Goal: Task Accomplishment & Management: Use online tool/utility

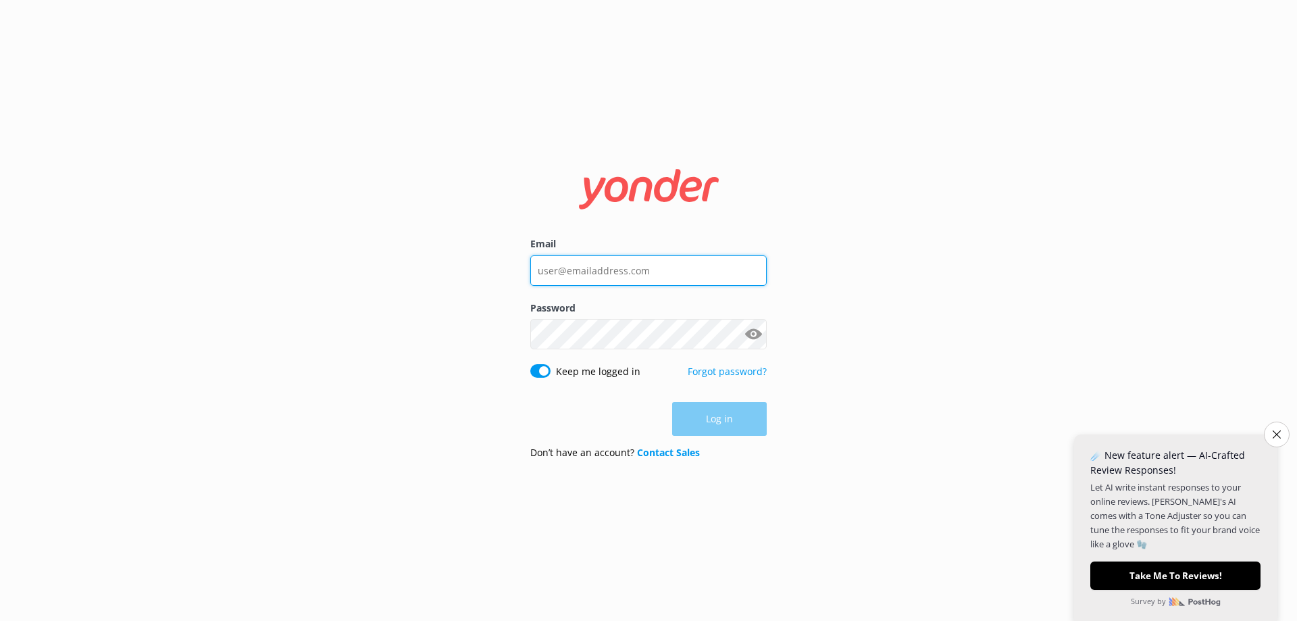
type input "[EMAIL_ADDRESS][DOMAIN_NAME]"
click at [732, 426] on div "Log in" at bounding box center [648, 419] width 236 height 34
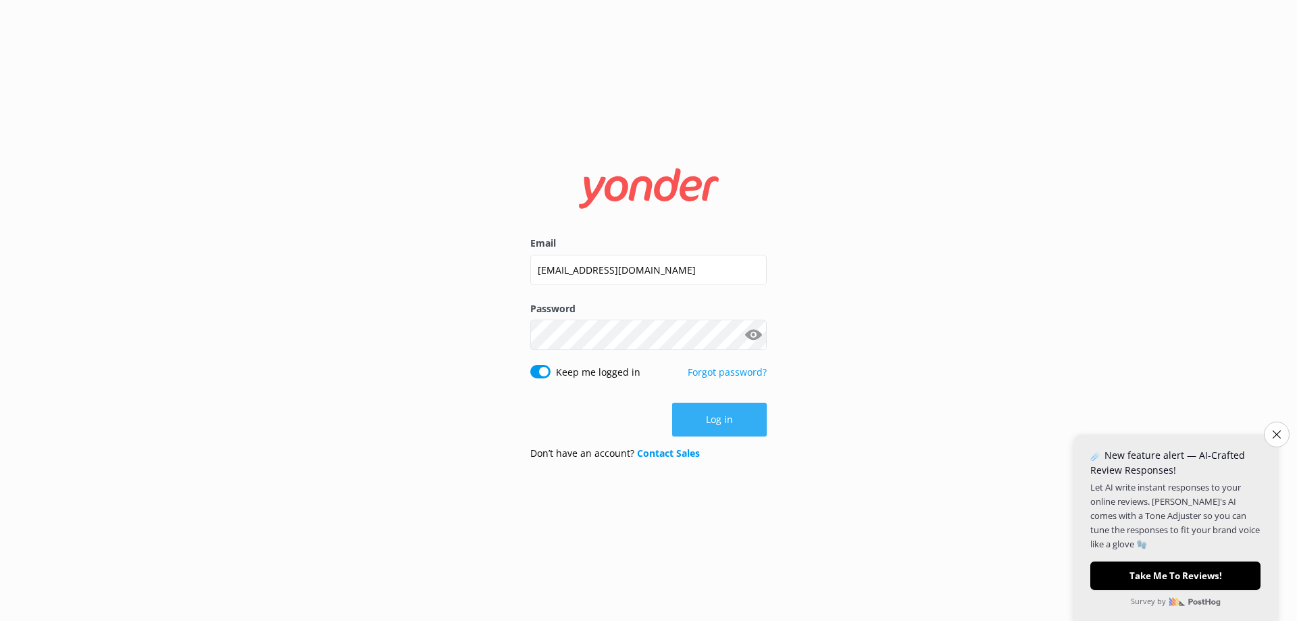
click at [734, 420] on button "Log in" at bounding box center [719, 420] width 95 height 34
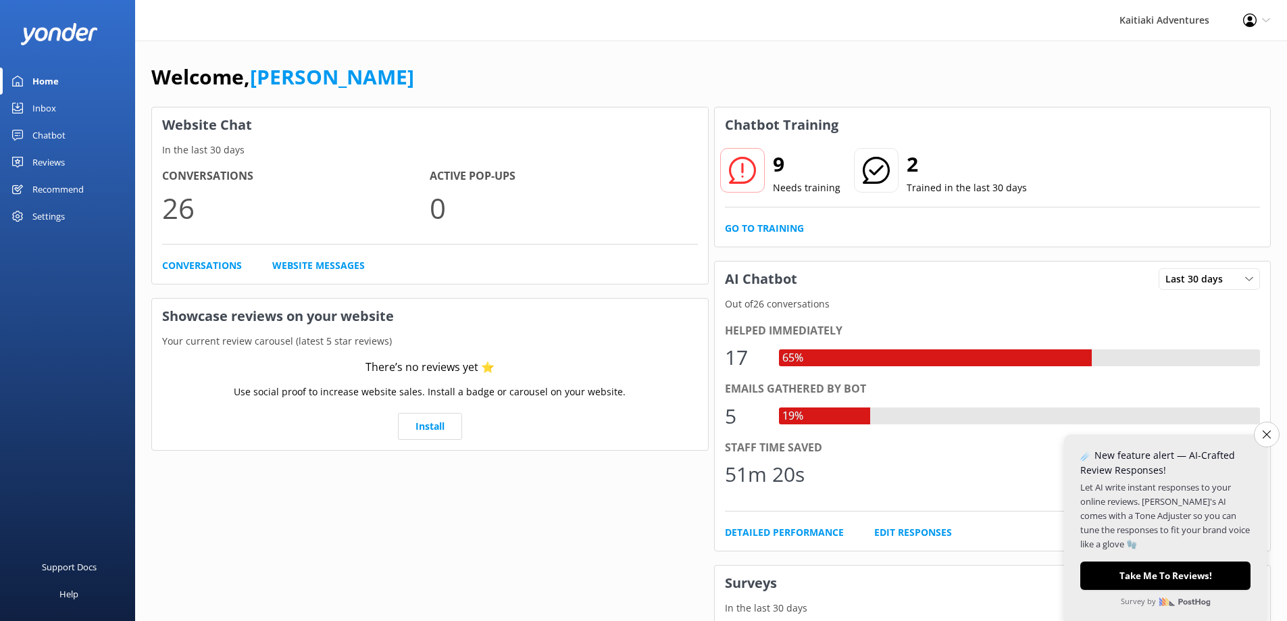
click at [39, 102] on div "Inbox" at bounding box center [44, 108] width 24 height 27
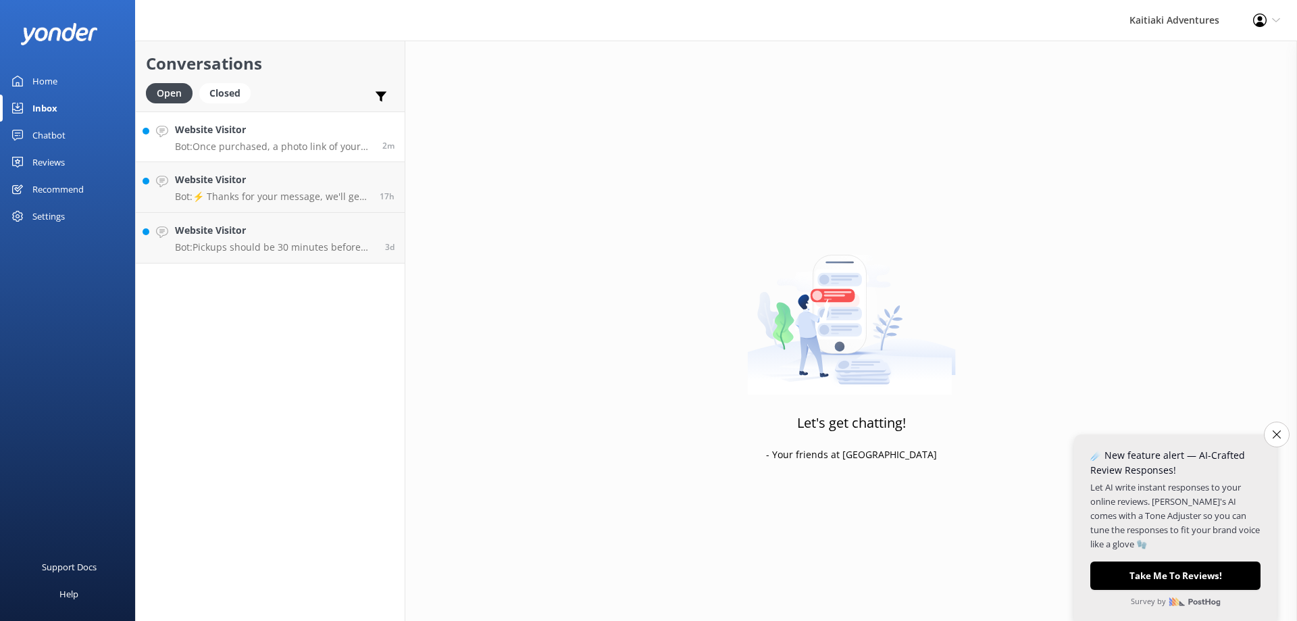
click at [286, 141] on p "Bot: Once purchased, a photo link of your trip is emailed directly to you from …" at bounding box center [273, 147] width 197 height 12
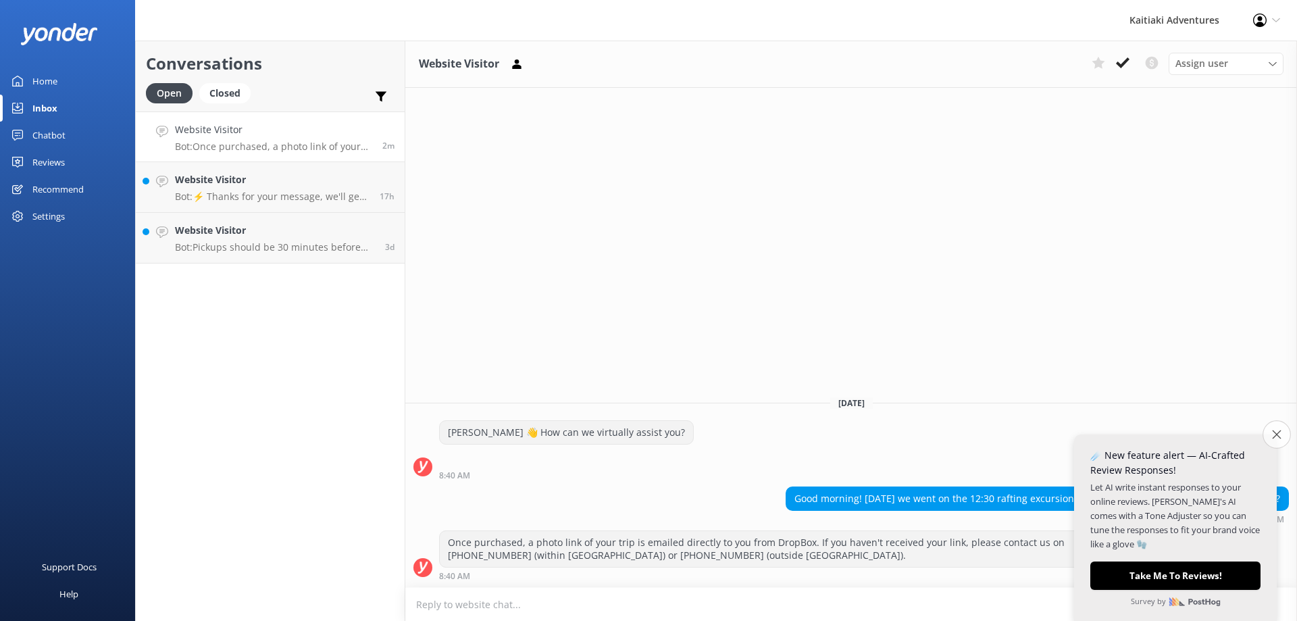
click at [1274, 432] on icon "Close survey" at bounding box center [1276, 434] width 9 height 9
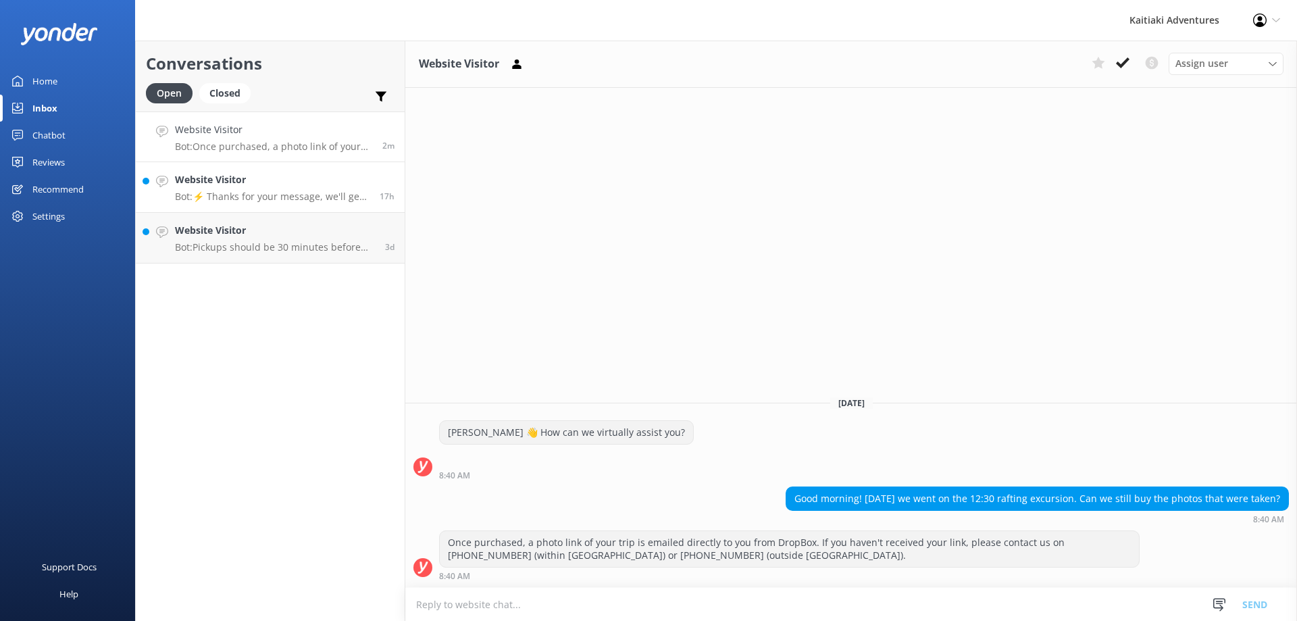
click at [239, 194] on p "Bot: ⚡ Thanks for your message, we'll get back to you as soon as we can. You're…" at bounding box center [272, 197] width 195 height 12
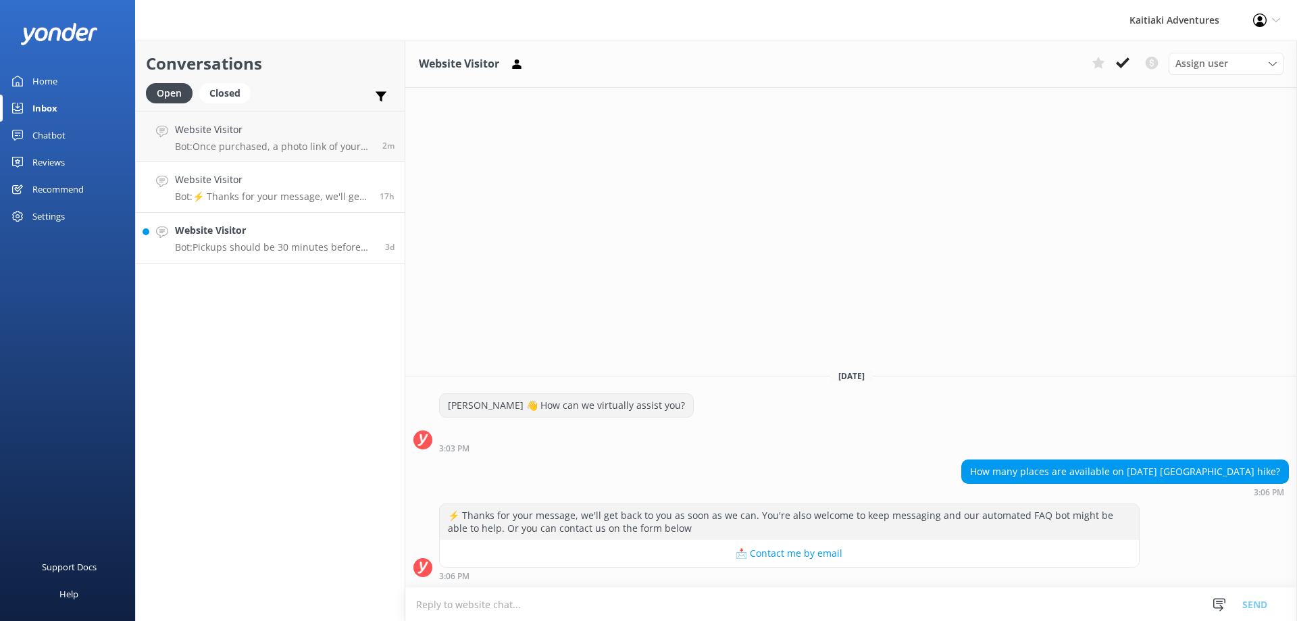
click at [220, 247] on p "Bot: Pickups should be 30 minutes before your adventure's start time. If you ha…" at bounding box center [275, 247] width 200 height 12
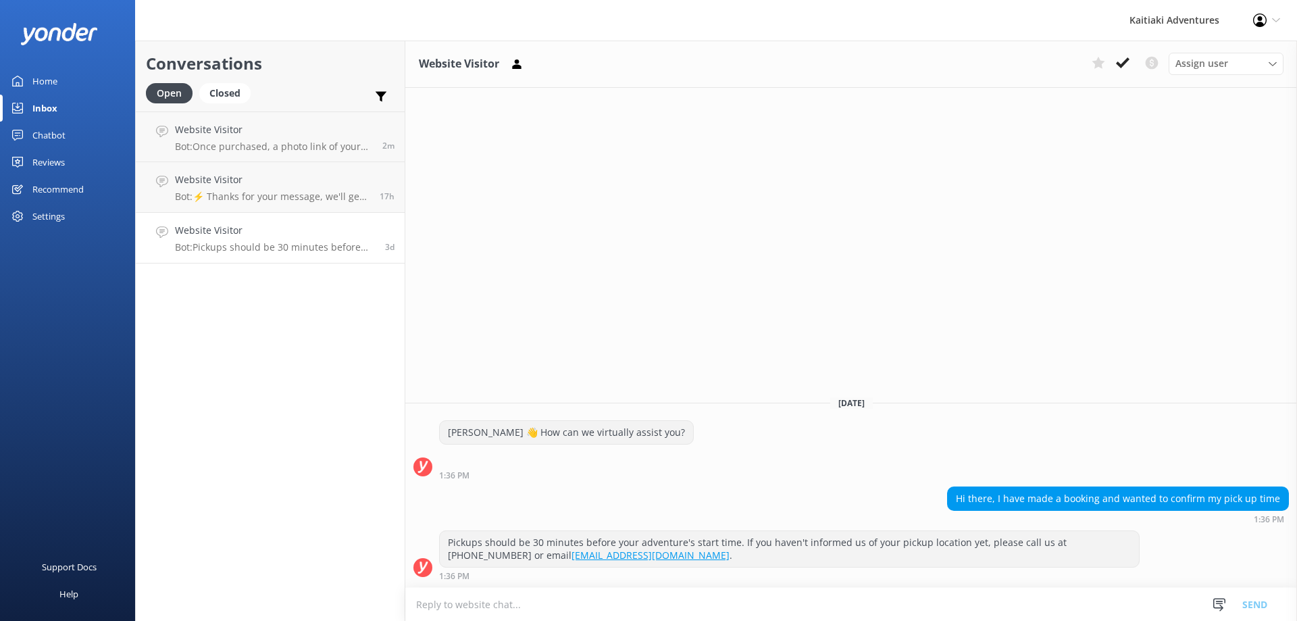
click at [53, 77] on div "Home" at bounding box center [44, 81] width 25 height 27
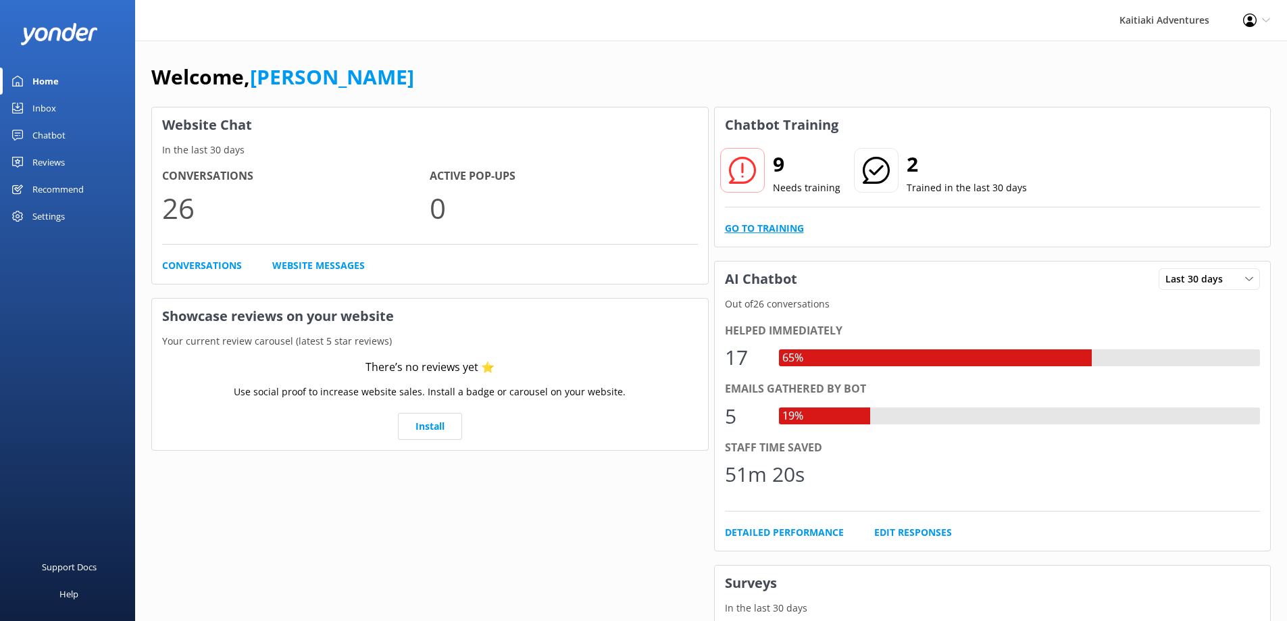
click at [763, 228] on link "Go to Training" at bounding box center [764, 228] width 79 height 15
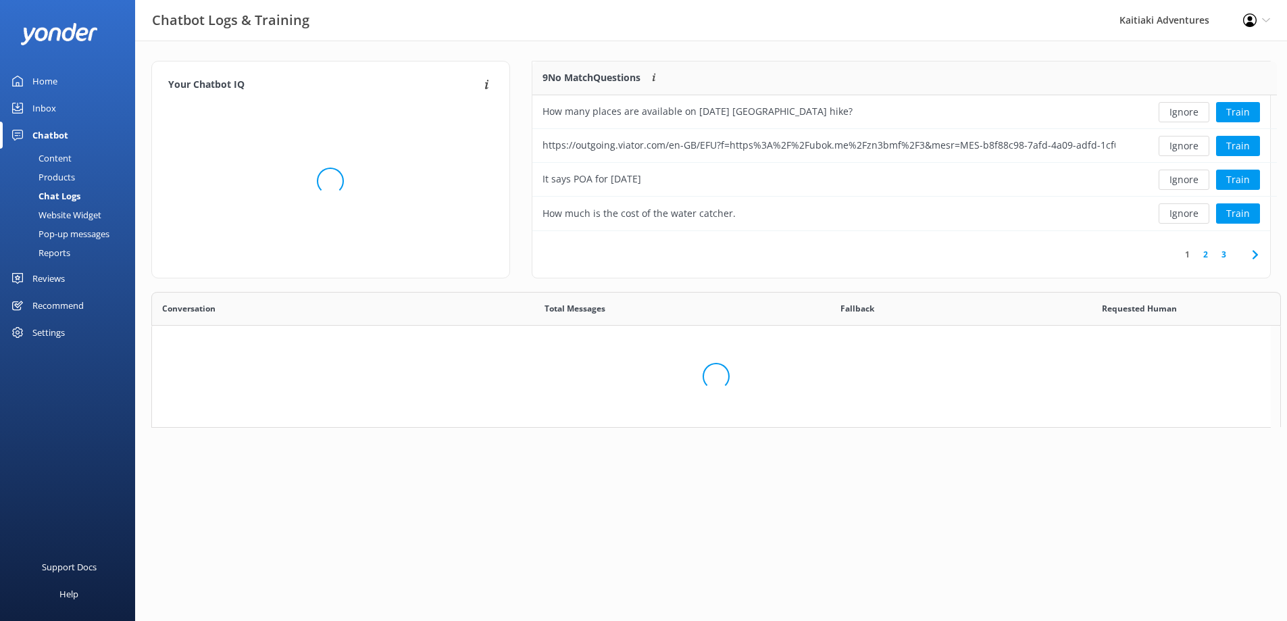
scroll to position [159, 728]
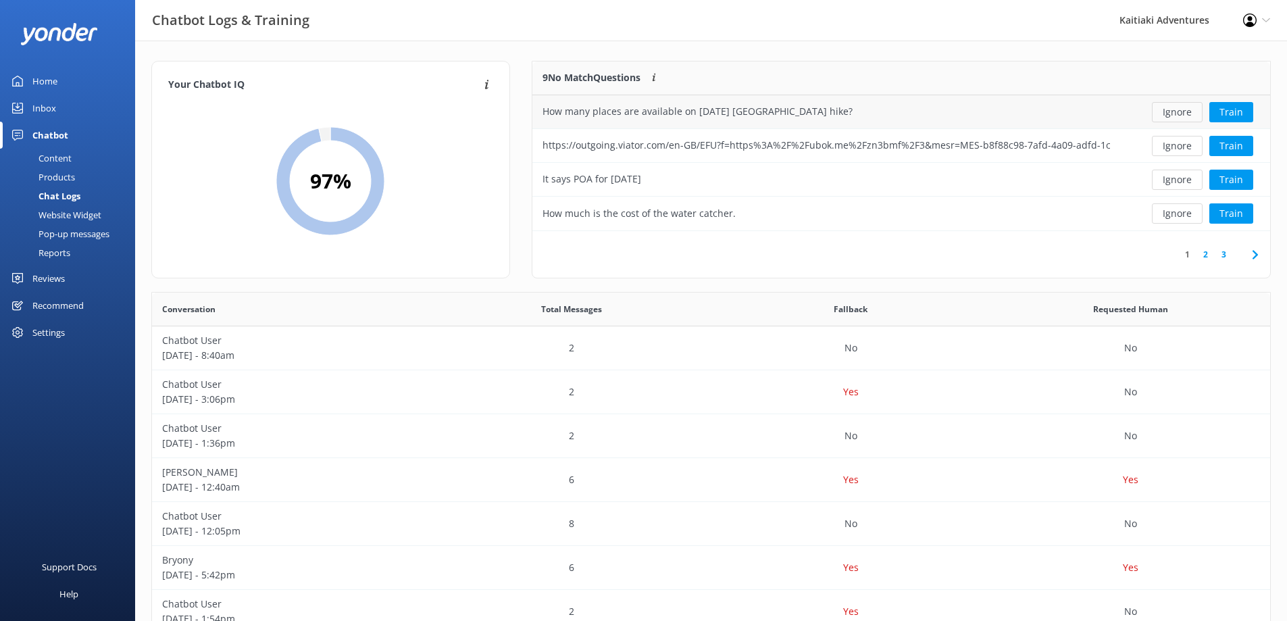
click at [1178, 105] on button "Ignore" at bounding box center [1177, 112] width 51 height 20
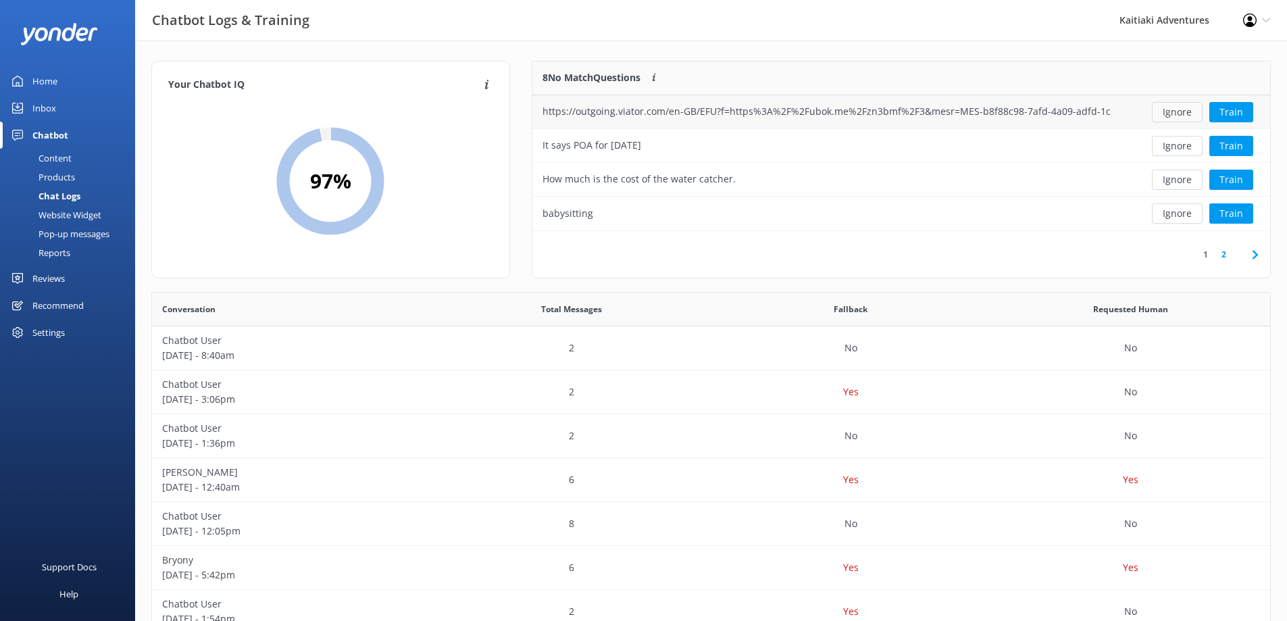
click at [1184, 115] on button "Ignore" at bounding box center [1177, 112] width 51 height 20
click at [1176, 113] on button "Ignore" at bounding box center [1177, 112] width 51 height 20
click at [1180, 113] on button "Ignore" at bounding box center [1177, 112] width 51 height 20
click at [1179, 111] on button "Ignore" at bounding box center [1177, 112] width 51 height 20
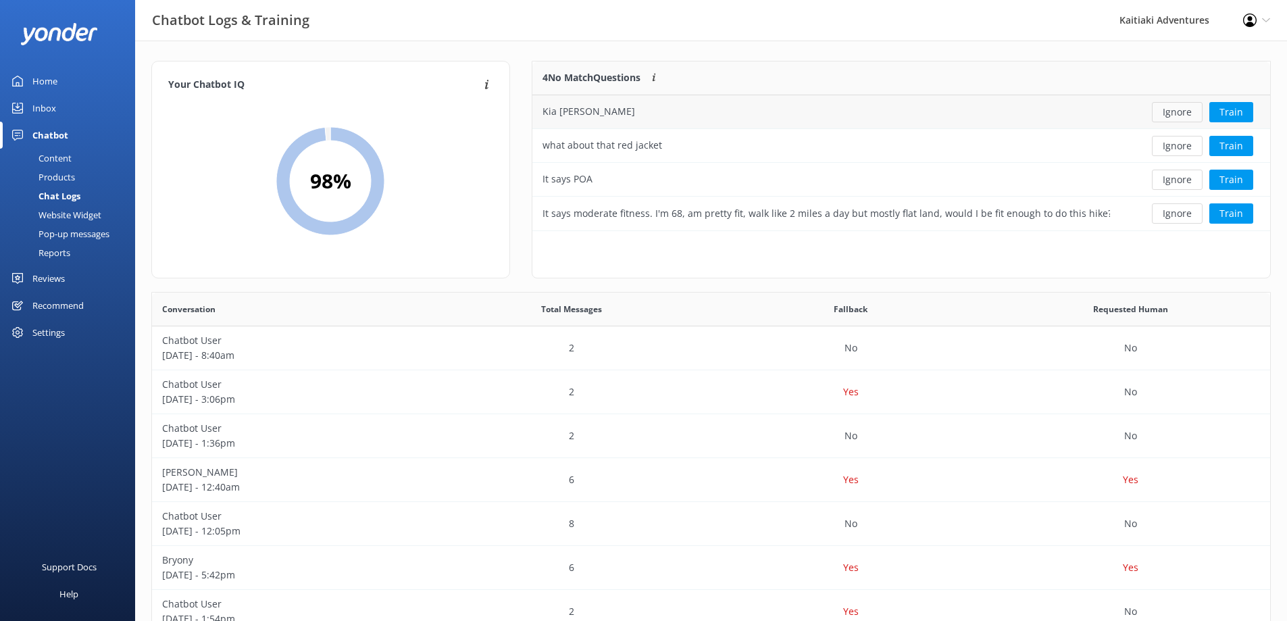
click at [1178, 111] on button "Ignore" at bounding box center [1177, 112] width 51 height 20
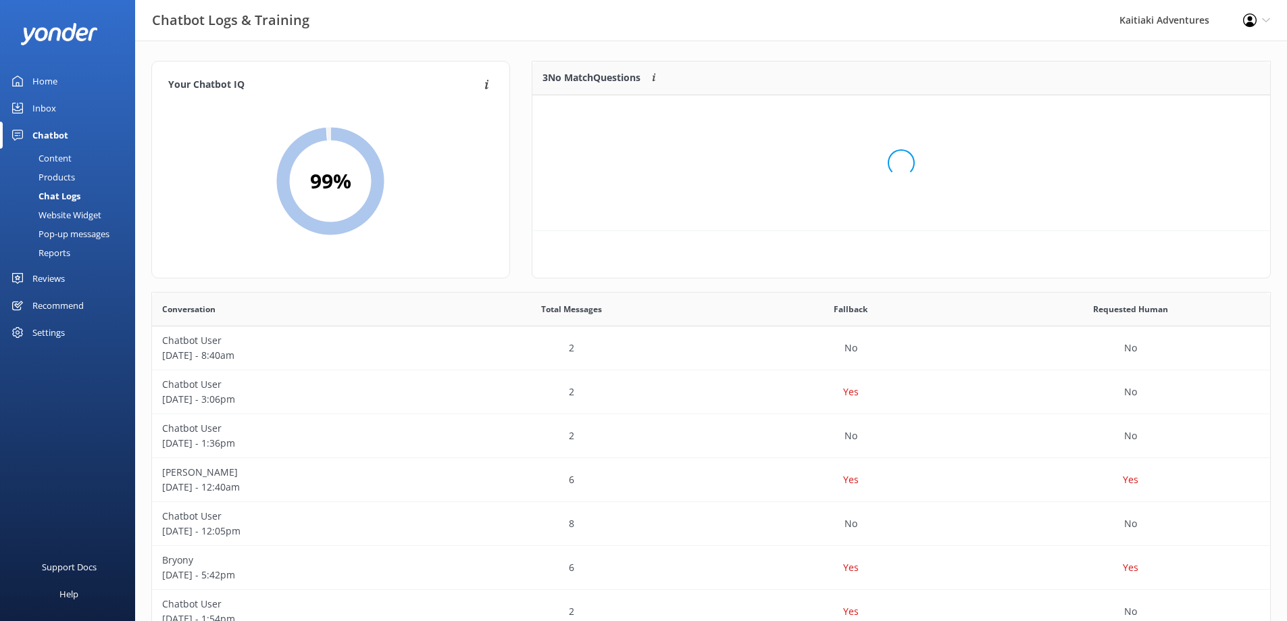
scroll to position [126, 728]
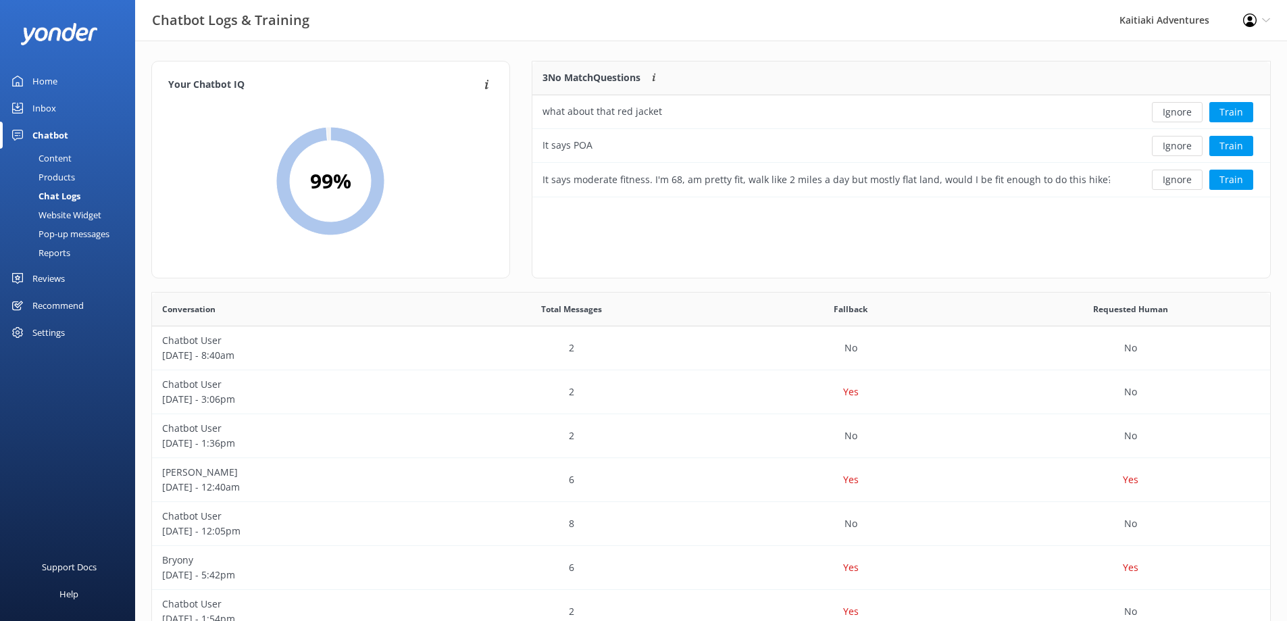
click at [1178, 111] on button "Ignore" at bounding box center [1177, 112] width 51 height 20
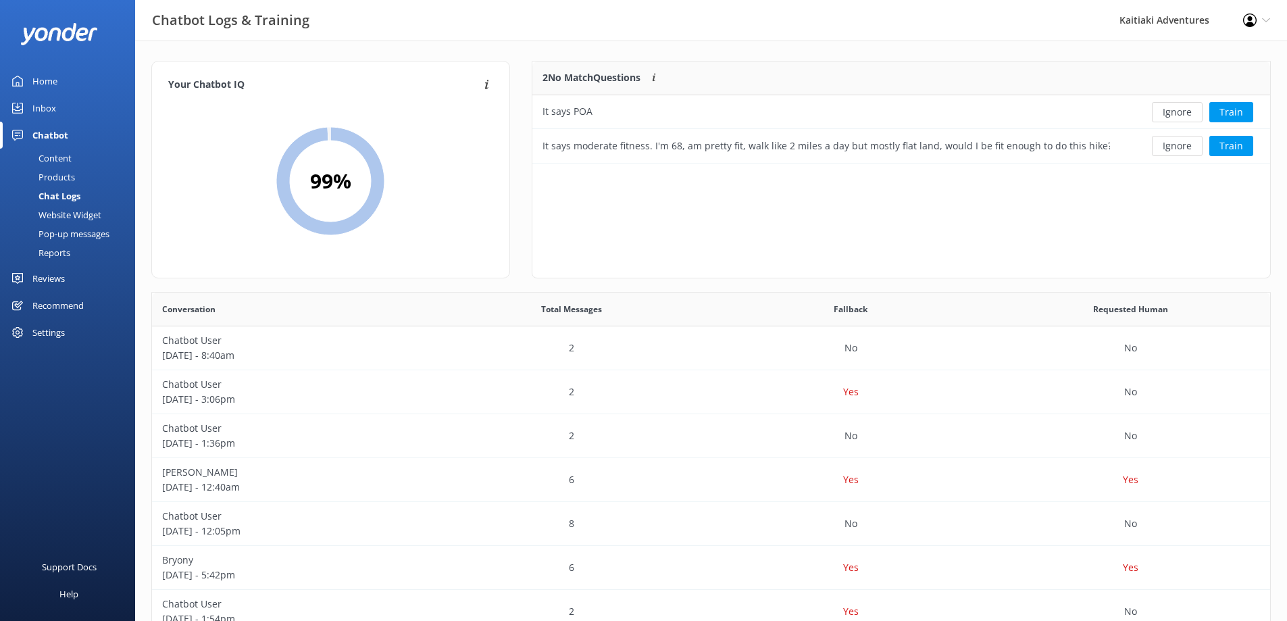
scroll to position [92, 728]
click at [1178, 111] on button "Ignore" at bounding box center [1177, 112] width 51 height 20
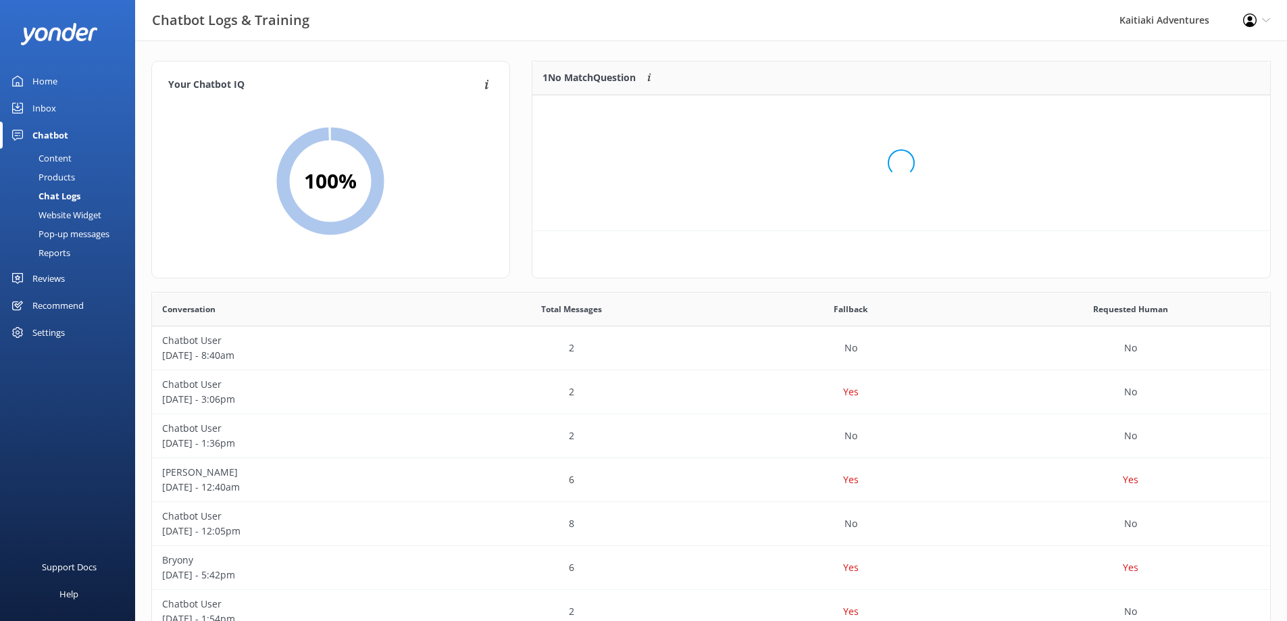
scroll to position [58, 728]
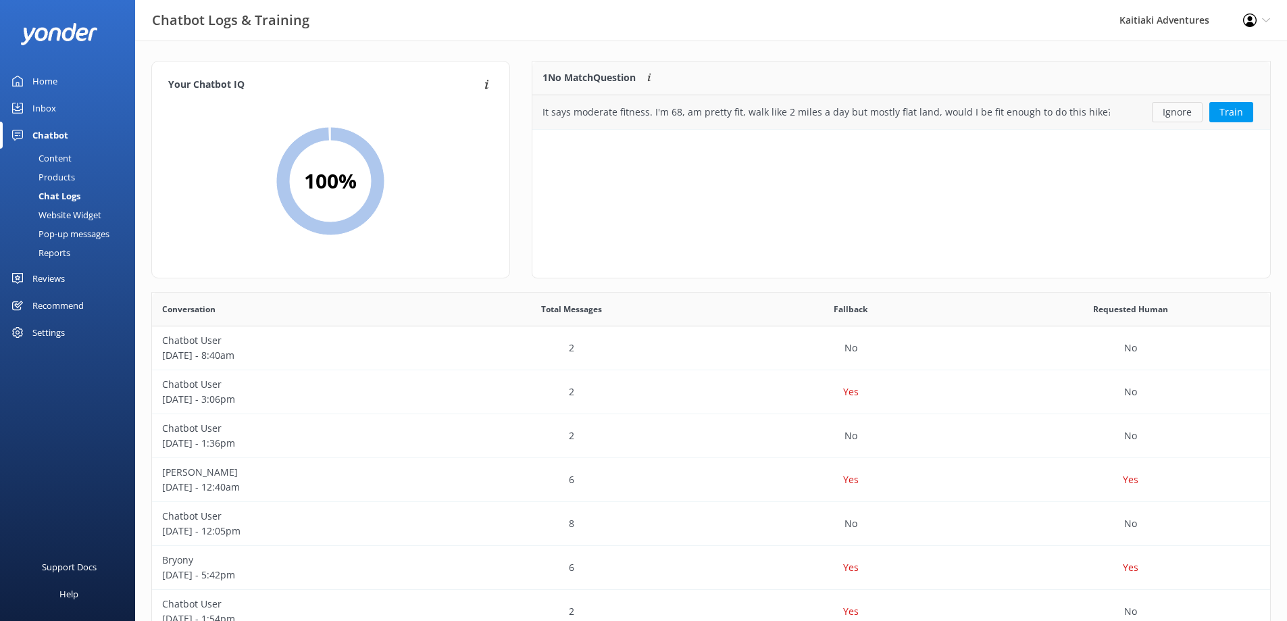
click at [1176, 115] on button "Ignore" at bounding box center [1177, 112] width 51 height 20
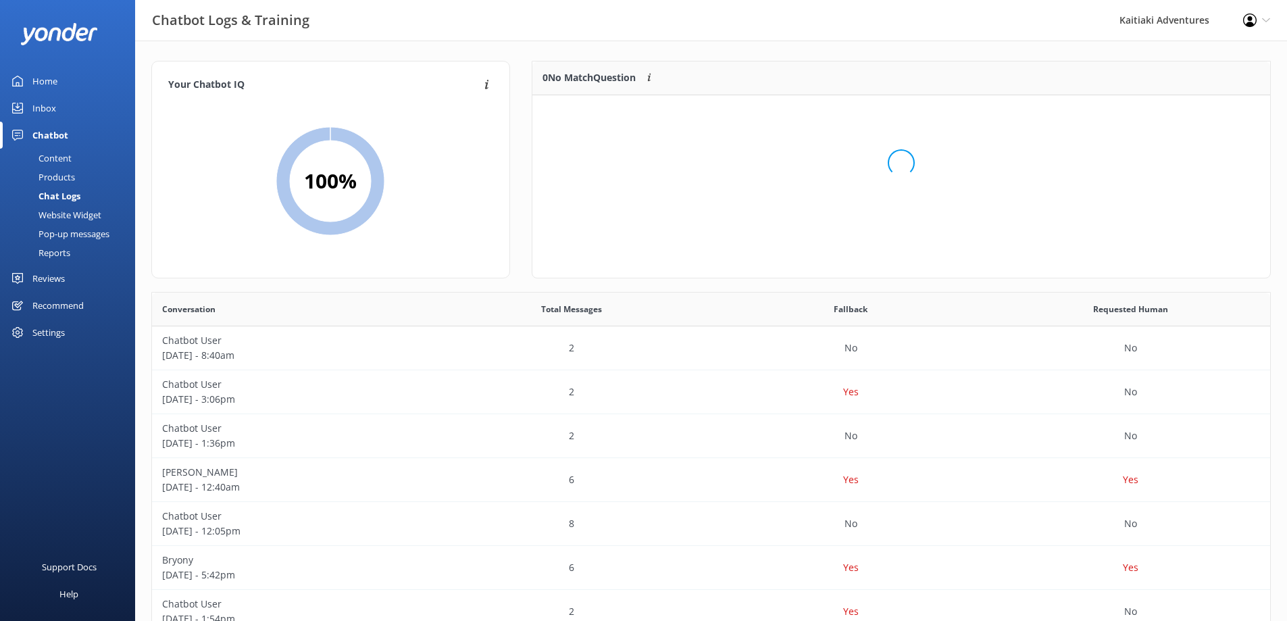
scroll to position [159, 728]
click at [51, 76] on div "Home" at bounding box center [44, 81] width 25 height 27
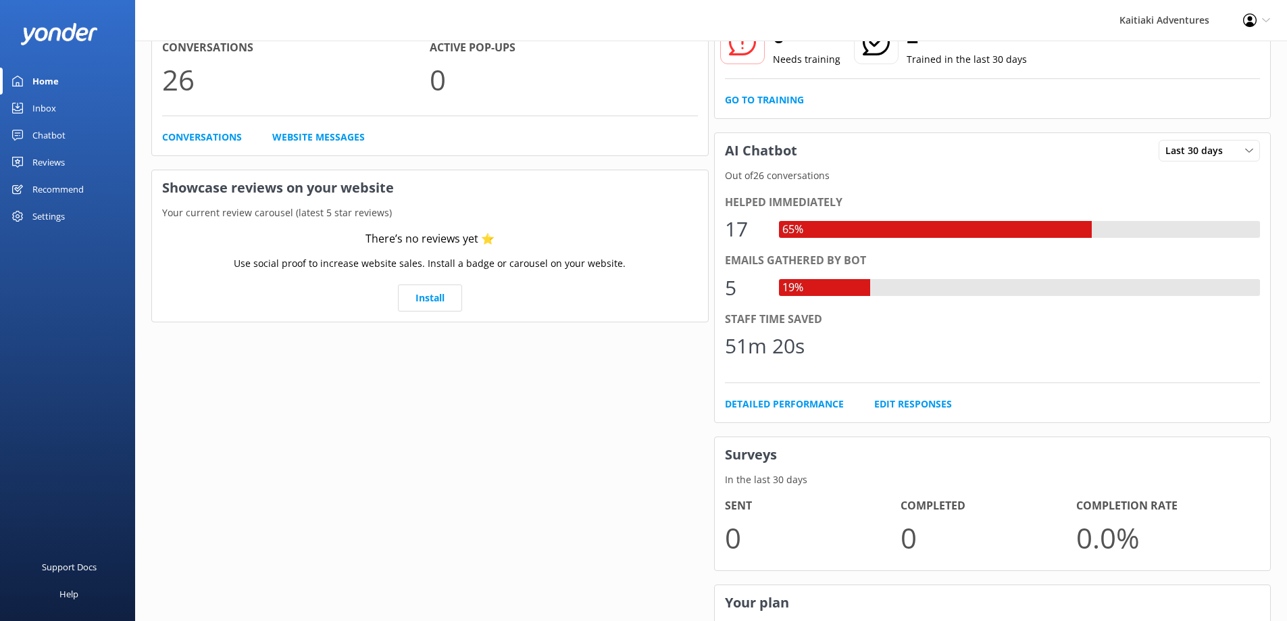
scroll to position [68, 0]
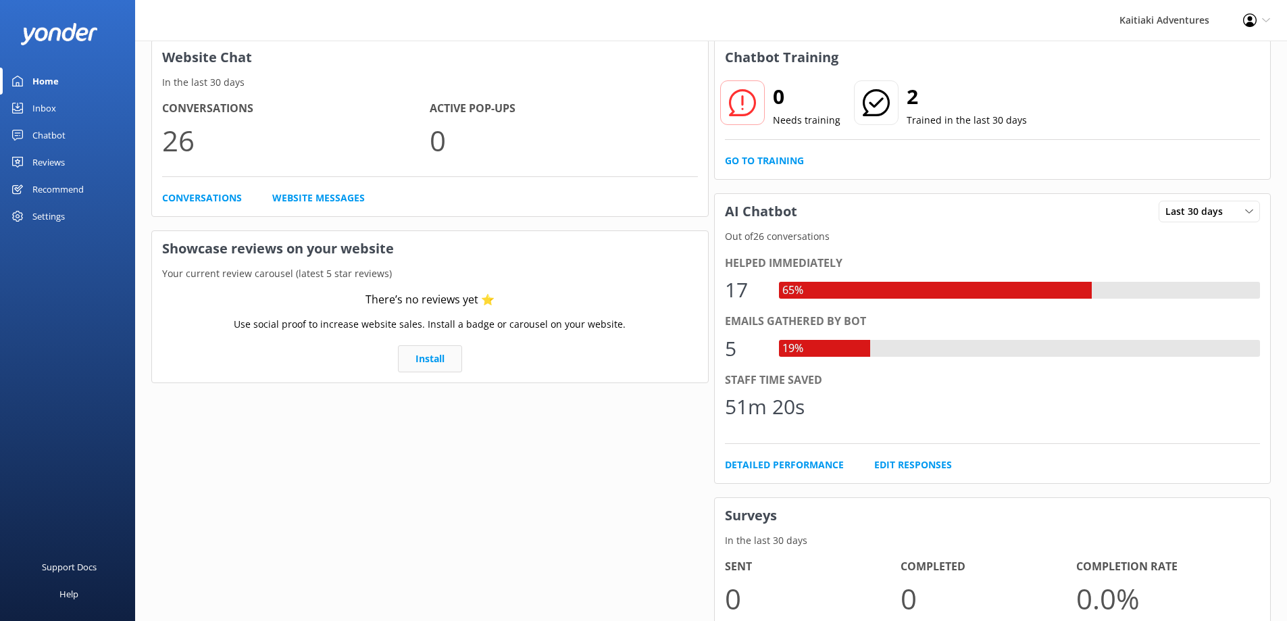
click at [426, 359] on link "Install" at bounding box center [430, 358] width 64 height 27
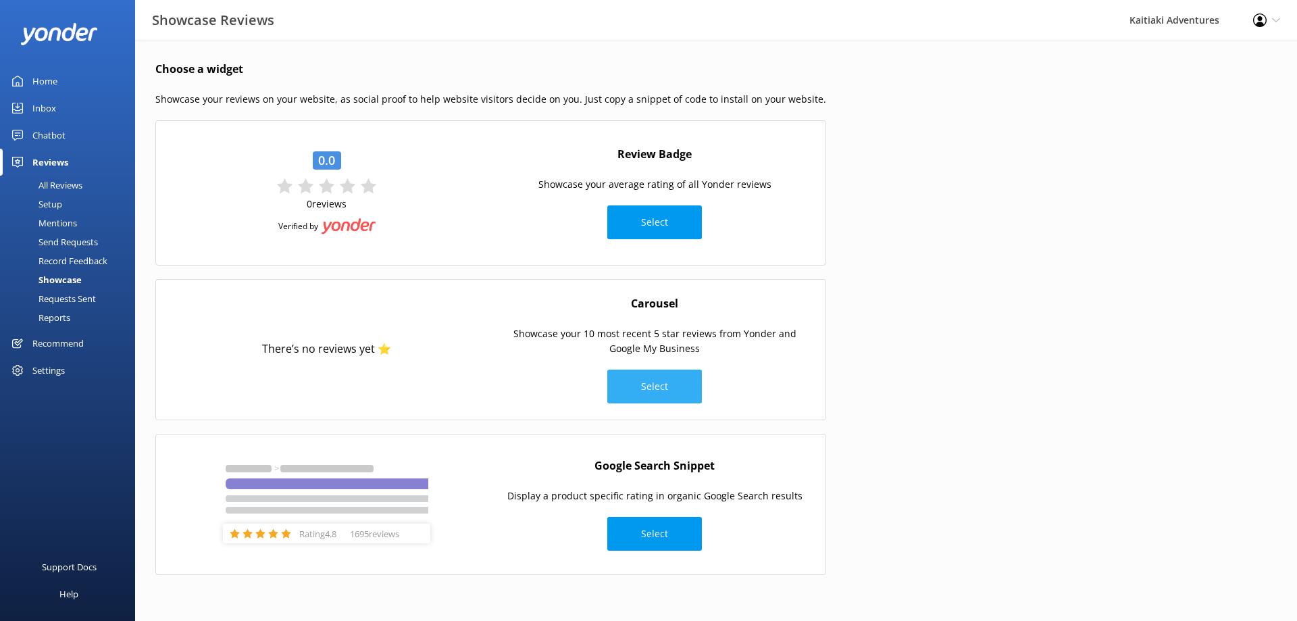
click at [651, 381] on button "Select" at bounding box center [654, 387] width 95 height 34
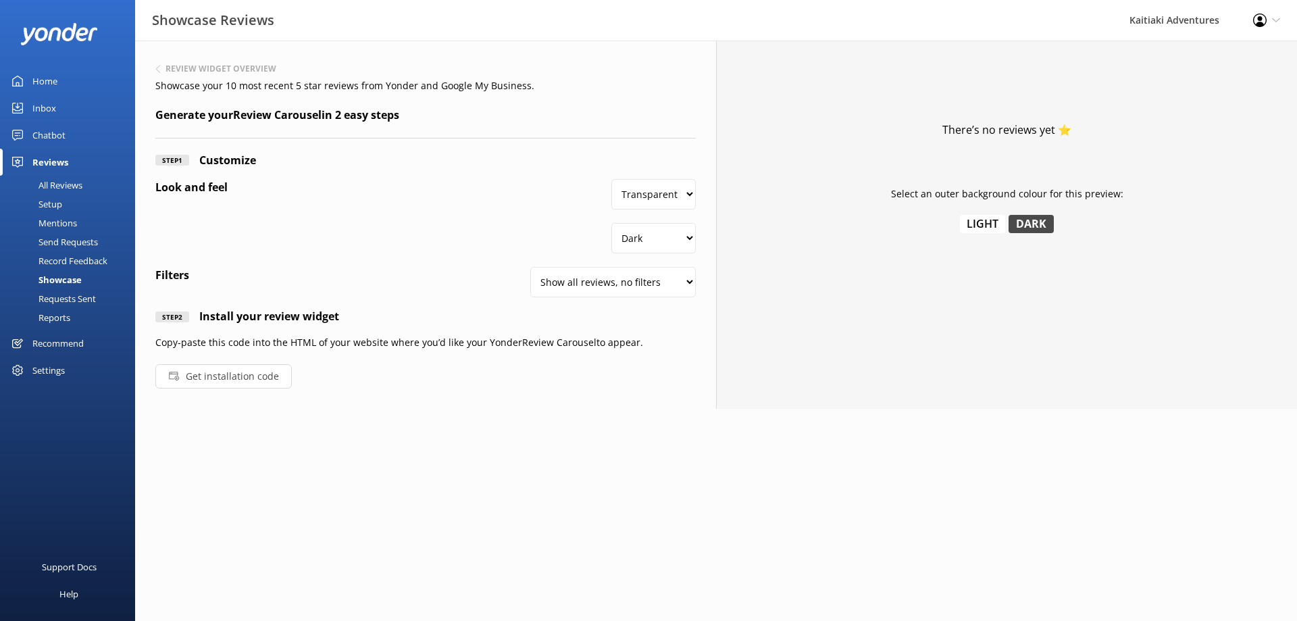
click at [207, 371] on button "Get installation code" at bounding box center [223, 376] width 136 height 24
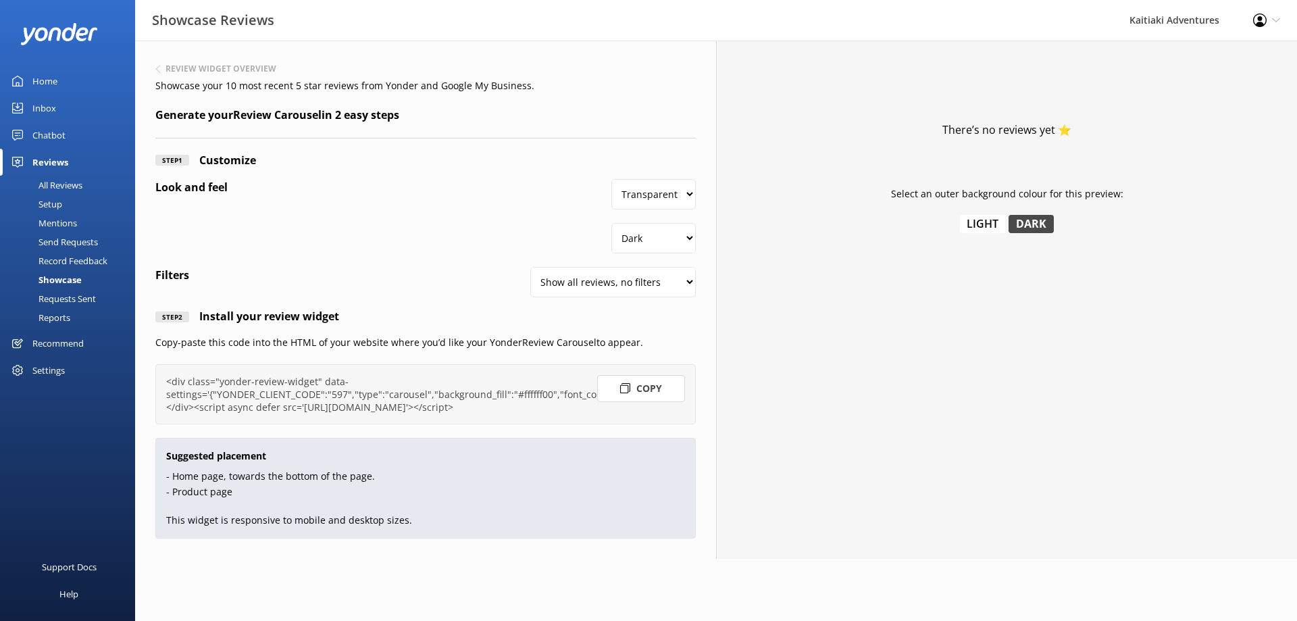
click at [630, 382] on button "Copy" at bounding box center [641, 388] width 88 height 27
